Goal: Task Accomplishment & Management: Use online tool/utility

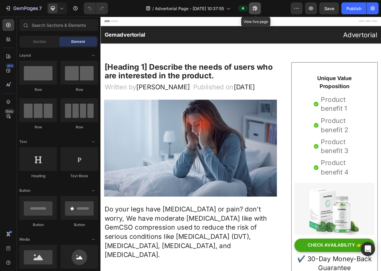
click at [256, 7] on icon "button" at bounding box center [255, 8] width 6 height 6
click at [309, 7] on icon "button" at bounding box center [311, 9] width 4 height 4
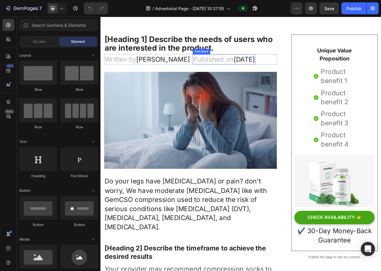
scroll to position [60, 0]
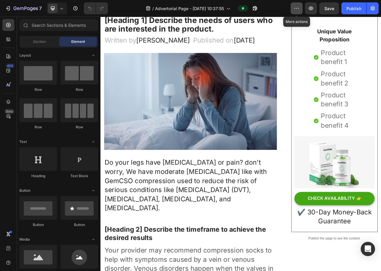
click at [295, 10] on icon "button" at bounding box center [296, 8] width 6 height 6
click at [278, 8] on div "/ Advertorial Page - [DATE] 10:37:55" at bounding box center [202, 8] width 178 height 12
click at [377, 10] on button "button" at bounding box center [372, 8] width 12 height 12
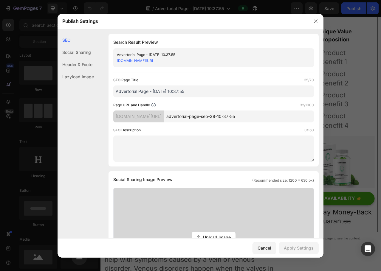
click at [268, 120] on input "advertorial-page-sep-29-10-37-55" at bounding box center [239, 117] width 150 height 12
drag, startPoint x: 269, startPoint y: 116, endPoint x: 222, endPoint y: 117, distance: 47.7
click at [222, 117] on input "advertorial-page-sep-29-10-37-55" at bounding box center [239, 117] width 150 height 12
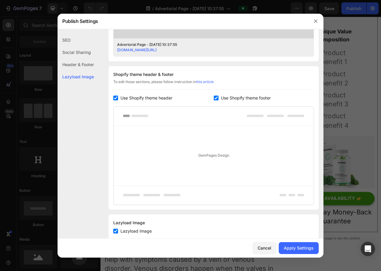
scroll to position [263, 0]
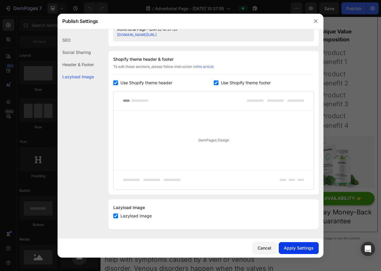
type input "advertorial-page"
click at [300, 248] on div "Apply Settings" at bounding box center [299, 248] width 30 height 6
click at [214, 83] on input "checkbox" at bounding box center [216, 82] width 5 height 5
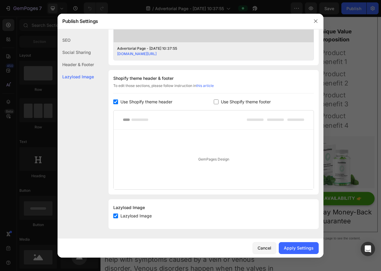
click at [215, 102] on input "checkbox" at bounding box center [216, 102] width 5 height 5
checkbox input "true"
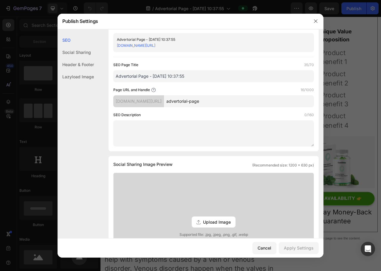
scroll to position [0, 0]
